Goal: Transaction & Acquisition: Purchase product/service

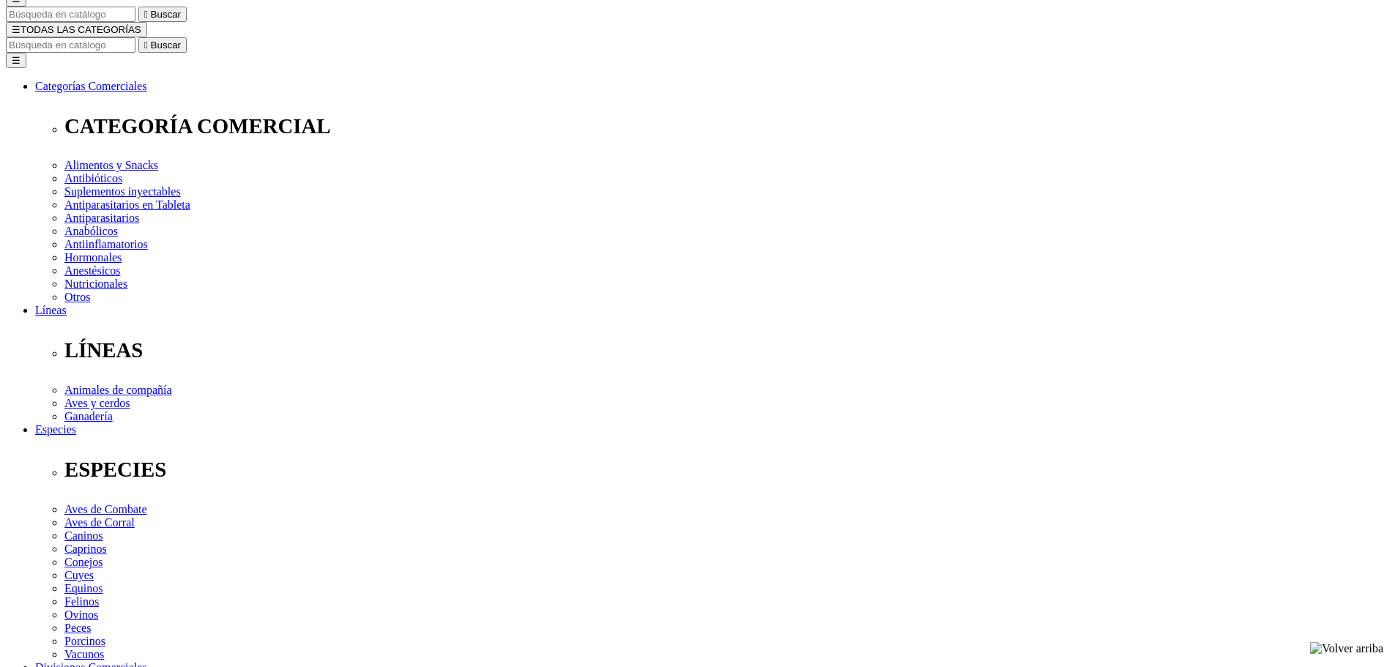
scroll to position [146, 0]
select select "373"
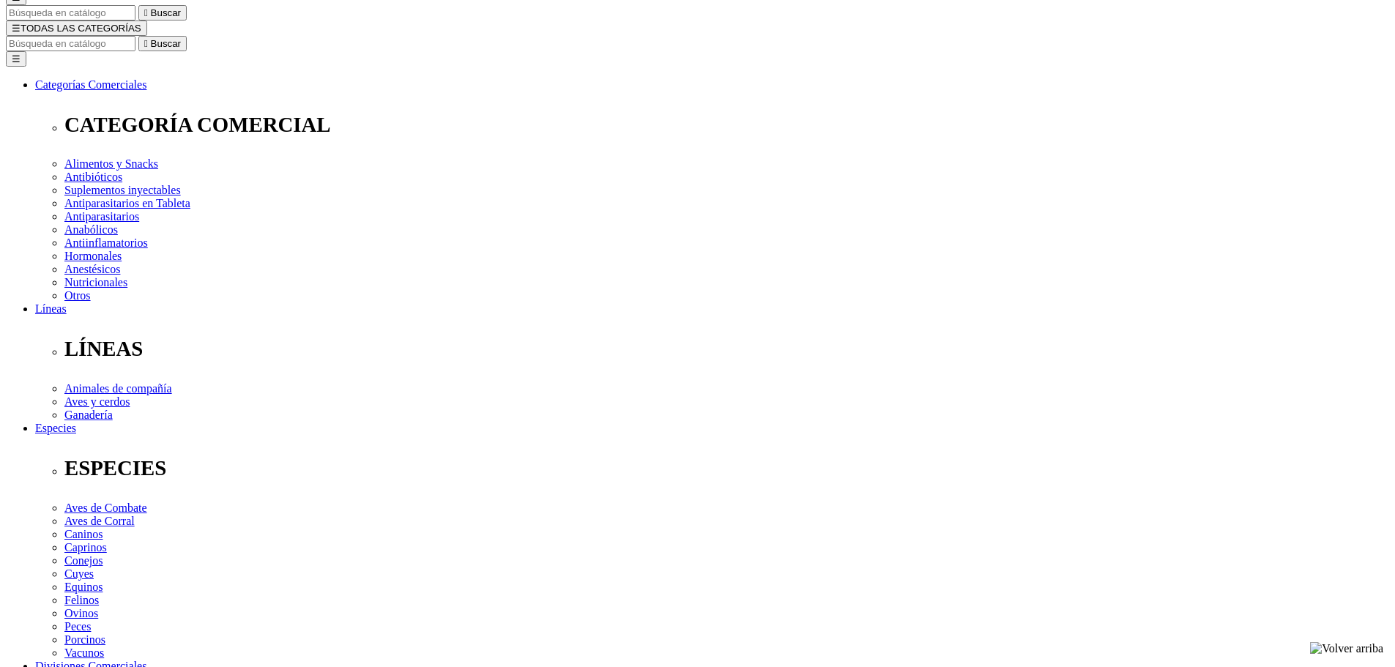
select select "374"
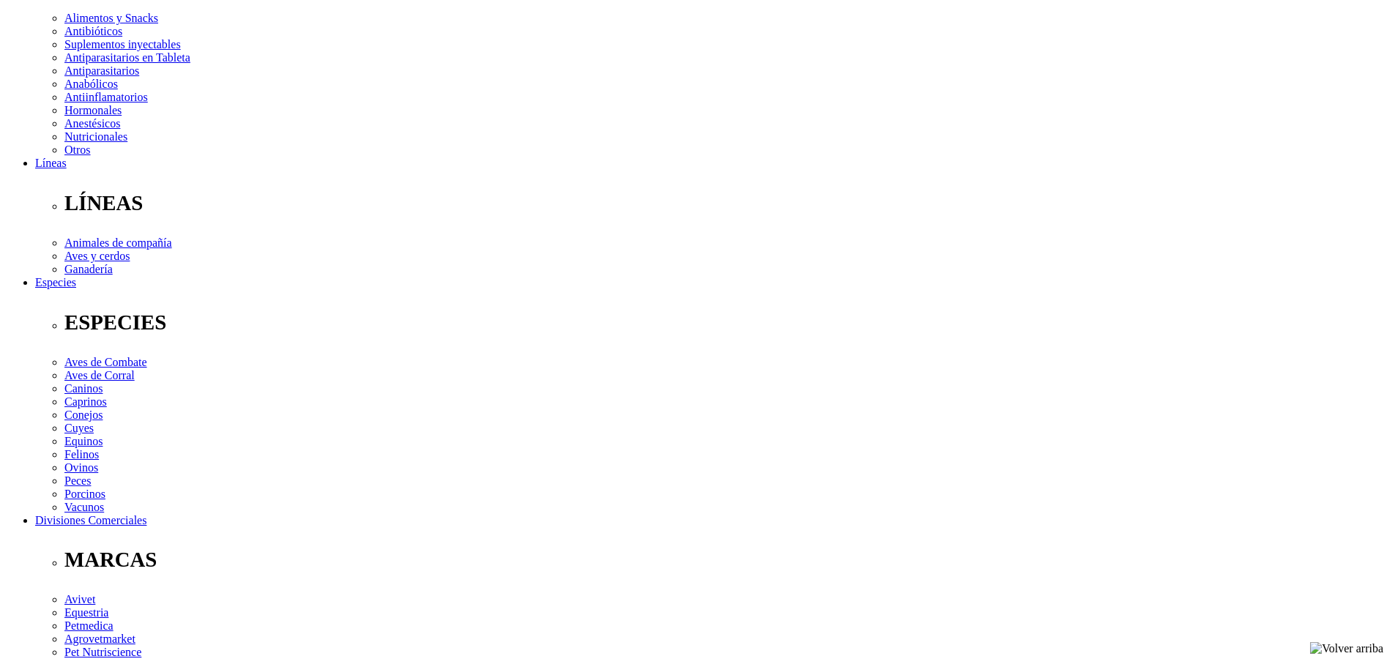
scroll to position [293, 0]
